Goal: Task Accomplishment & Management: Use online tool/utility

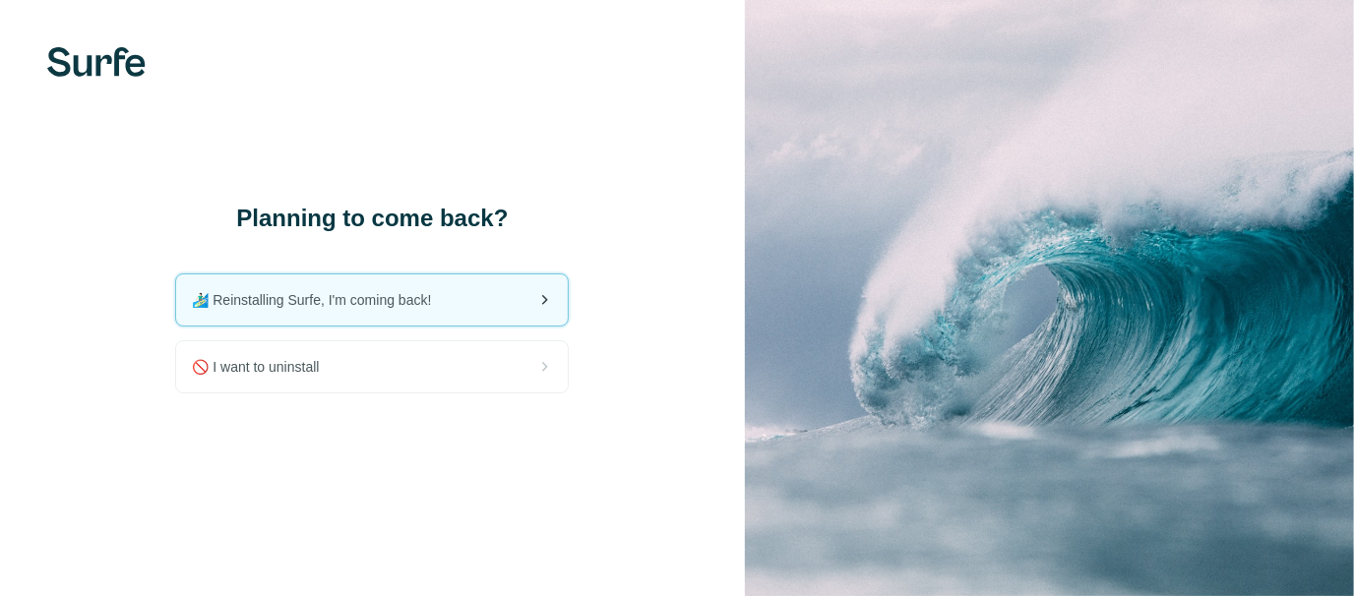
click at [328, 300] on span "🏄🏻‍♂️ Reinstalling Surfe, I'm coming back!" at bounding box center [319, 300] width 255 height 20
click at [416, 297] on span "🏄🏻‍♂️ Reinstalling Surfe, I'm coming back!" at bounding box center [319, 300] width 255 height 20
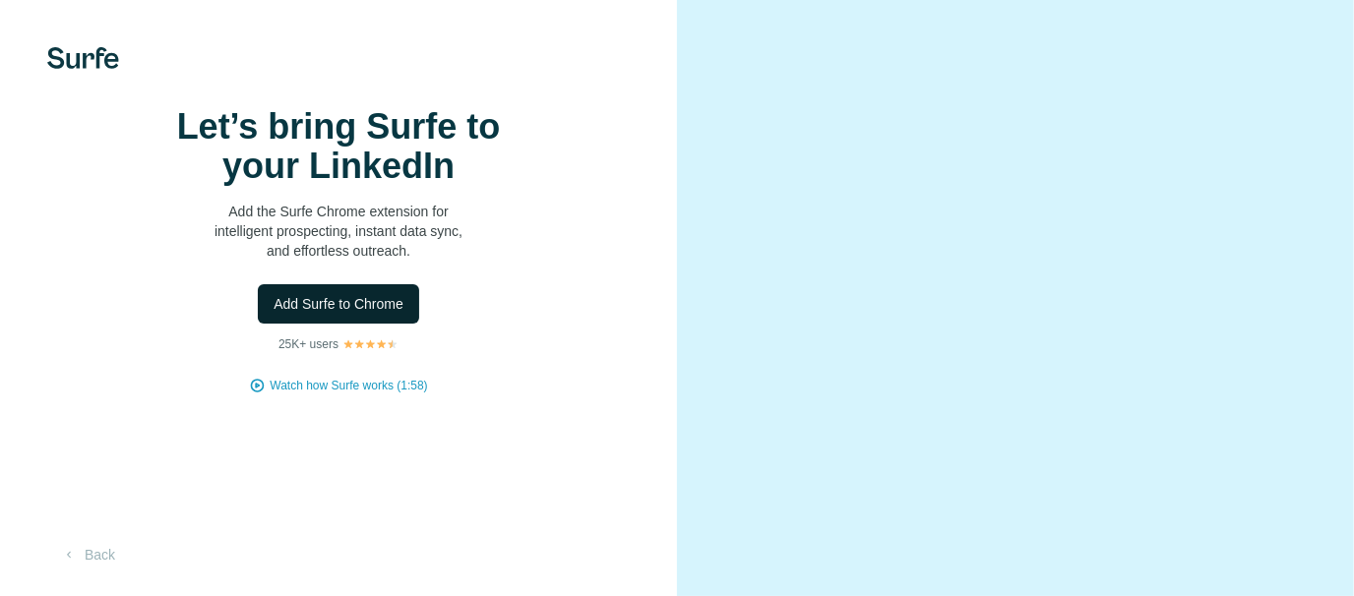
click at [345, 304] on span "Add Surfe to Chrome" at bounding box center [339, 304] width 130 height 20
